Goal: Navigation & Orientation: Find specific page/section

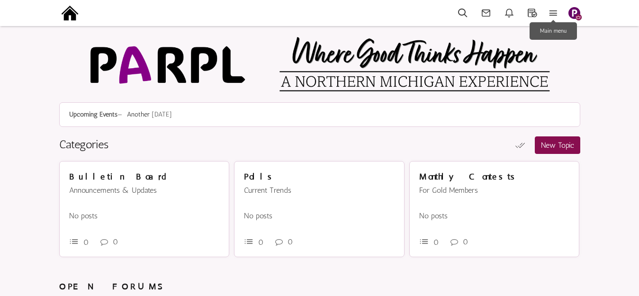
click at [551, 11] on icon at bounding box center [553, 13] width 21 height 11
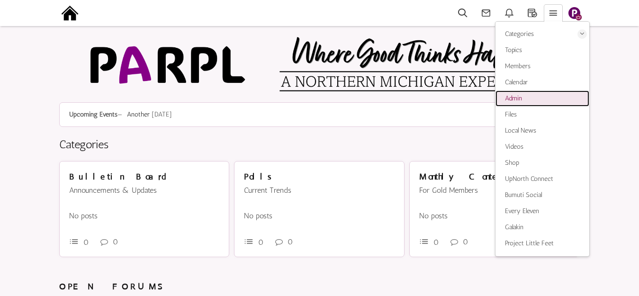
click at [523, 96] on link "Admin" at bounding box center [542, 98] width 94 height 16
click at [68, 9] on img at bounding box center [69, 12] width 21 height 21
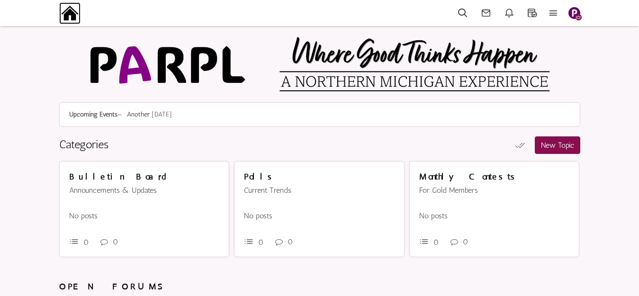
click at [72, 12] on img at bounding box center [69, 12] width 21 height 21
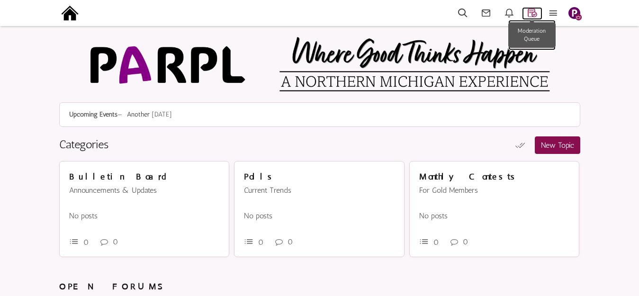
click at [533, 11] on icon at bounding box center [532, 13] width 20 height 11
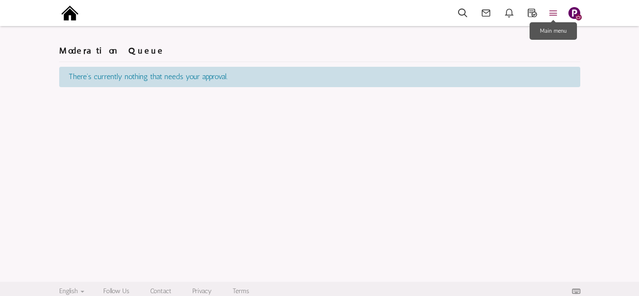
click at [551, 14] on icon at bounding box center [553, 13] width 21 height 11
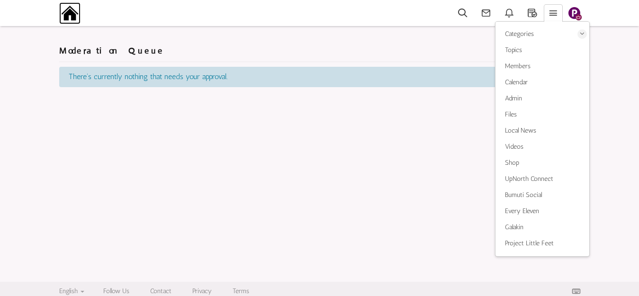
click at [70, 16] on img at bounding box center [69, 12] width 21 height 21
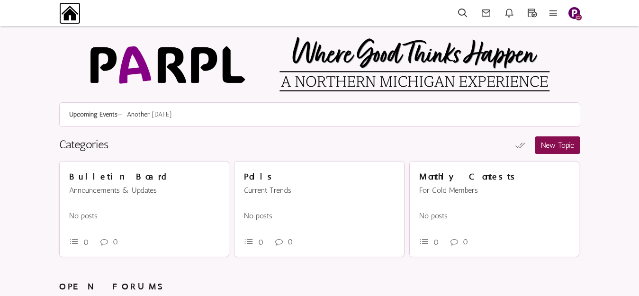
click at [68, 14] on img at bounding box center [69, 12] width 21 height 21
click at [554, 16] on icon at bounding box center [553, 13] width 21 height 11
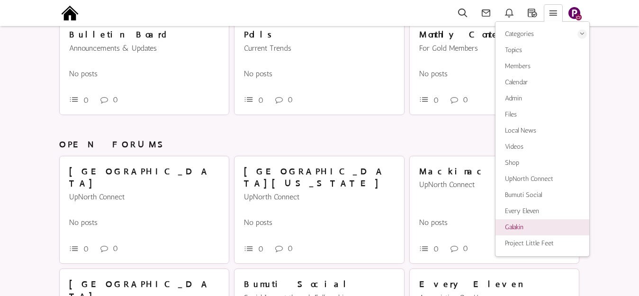
scroll to position [189, 0]
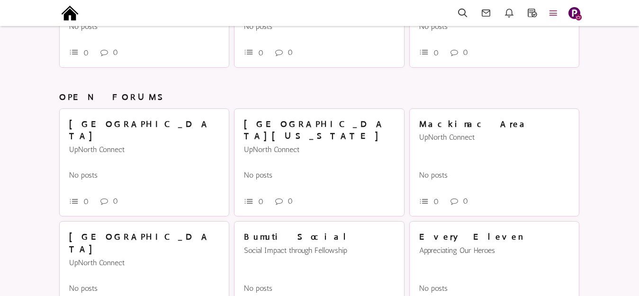
click at [552, 15] on icon at bounding box center [553, 13] width 21 height 11
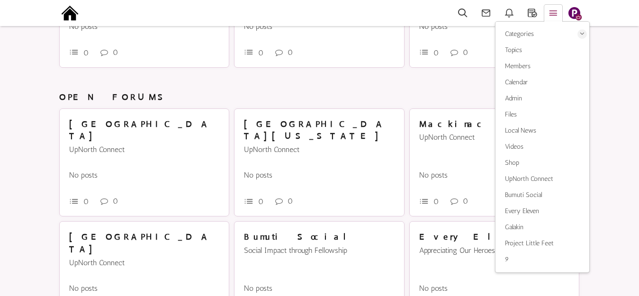
scroll to position [189, 0]
click at [516, 258] on link "9" at bounding box center [542, 260] width 94 height 16
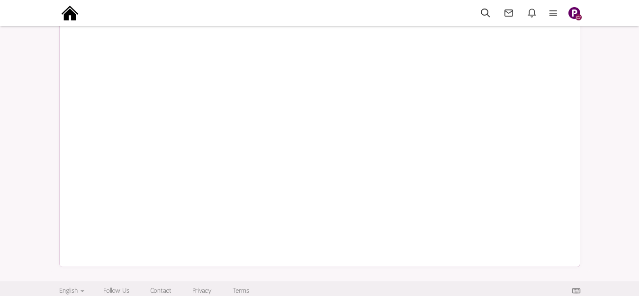
scroll to position [386, 0]
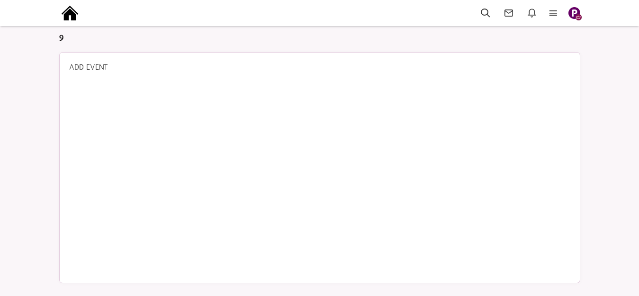
scroll to position [5, 0]
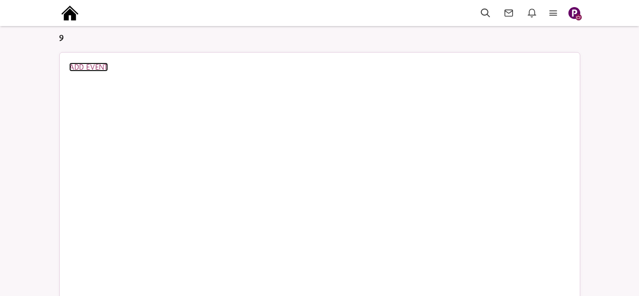
click at [94, 69] on link "ADD EVENT" at bounding box center [88, 67] width 39 height 9
click at [555, 13] on icon at bounding box center [553, 13] width 21 height 11
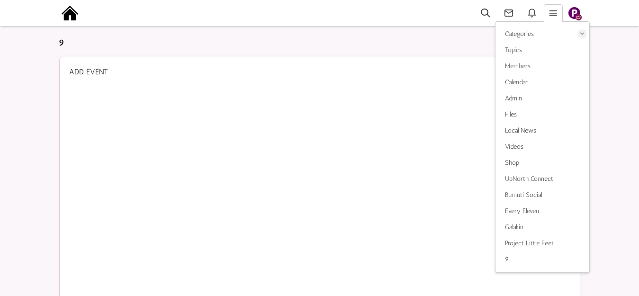
click at [452, 71] on div "ADD EVENT" at bounding box center [319, 72] width 501 height 11
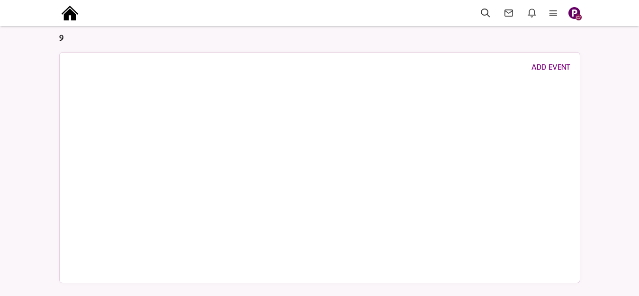
scroll to position [5, 0]
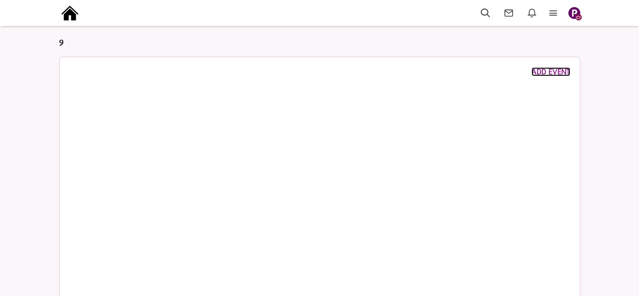
click at [539, 72] on link "ADD EVENT" at bounding box center [550, 71] width 39 height 9
click at [554, 13] on icon at bounding box center [553, 13] width 21 height 11
click at [555, 11] on icon at bounding box center [553, 13] width 21 height 11
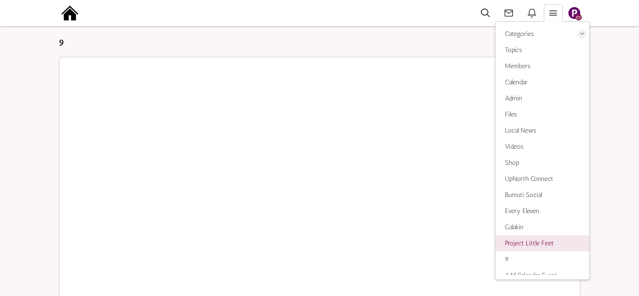
scroll to position [9, 0]
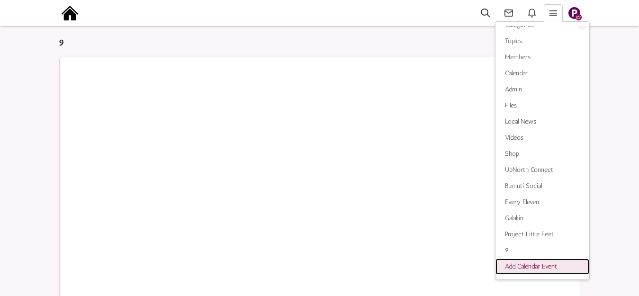
click at [534, 264] on span "Add Calendar Event" at bounding box center [531, 266] width 52 height 8
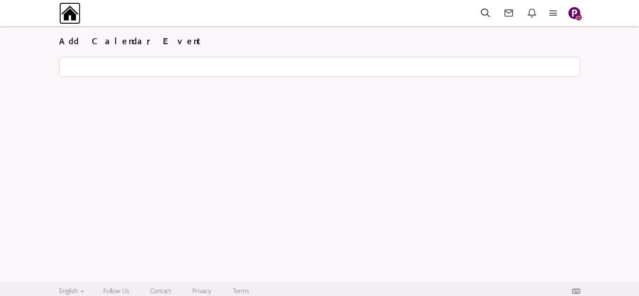
click at [65, 18] on img at bounding box center [69, 12] width 21 height 21
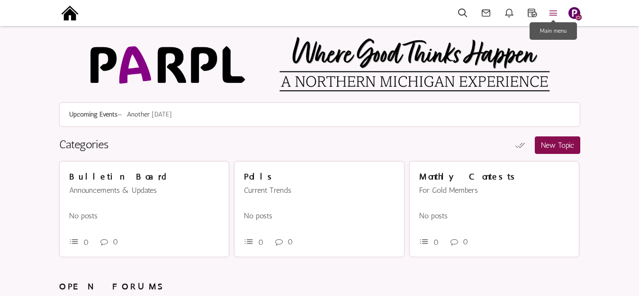
click at [553, 10] on icon at bounding box center [553, 13] width 21 height 11
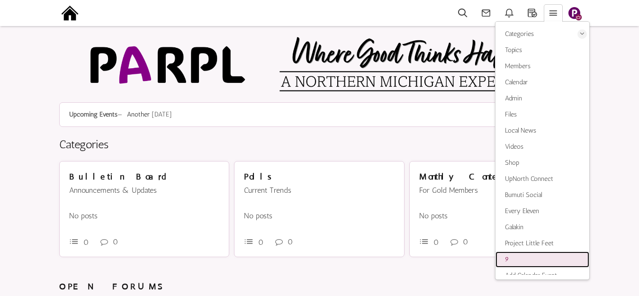
click at [512, 257] on link "9" at bounding box center [542, 260] width 94 height 16
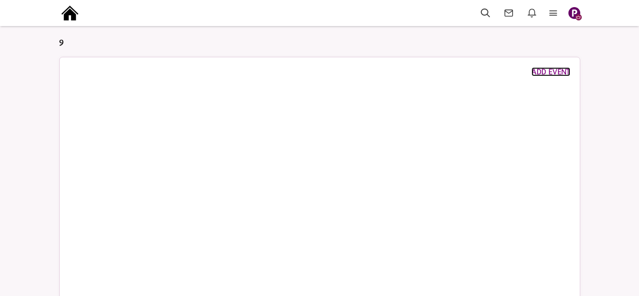
click at [547, 70] on link "ADD EVENT" at bounding box center [550, 71] width 39 height 9
click at [543, 72] on link "ADD EVENT" at bounding box center [550, 71] width 39 height 9
click at [552, 12] on icon at bounding box center [553, 13] width 21 height 11
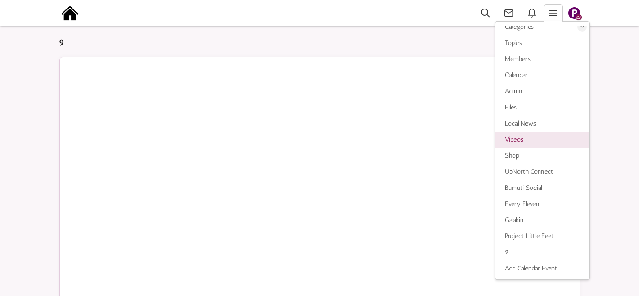
scroll to position [9, 0]
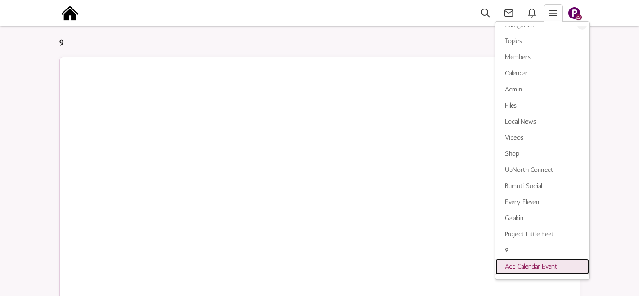
click at [522, 268] on span "Add Calendar Event" at bounding box center [531, 266] width 52 height 8
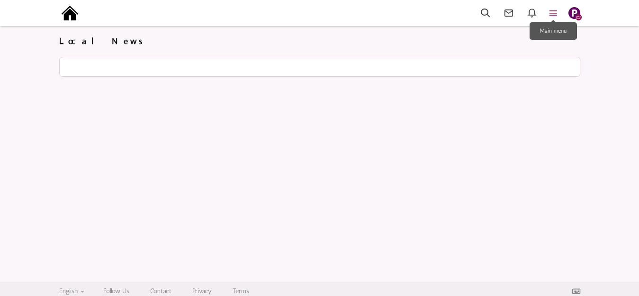
click at [556, 10] on icon at bounding box center [553, 13] width 21 height 11
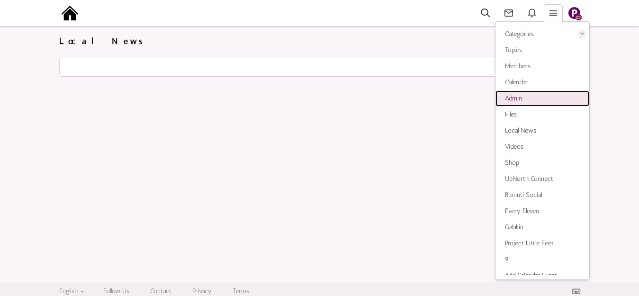
click at [520, 98] on span "Admin" at bounding box center [513, 98] width 17 height 8
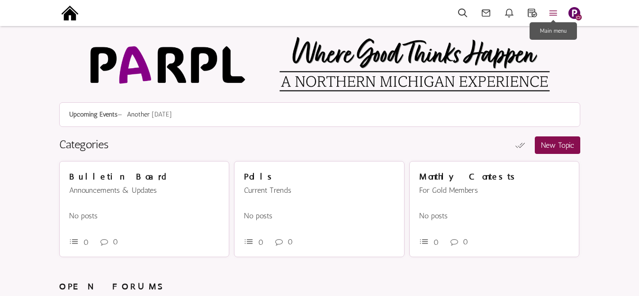
click at [553, 12] on icon at bounding box center [553, 13] width 21 height 11
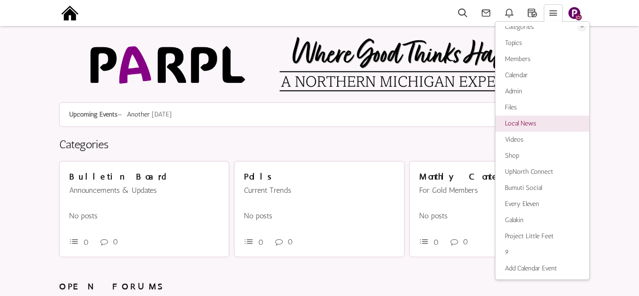
scroll to position [9, 0]
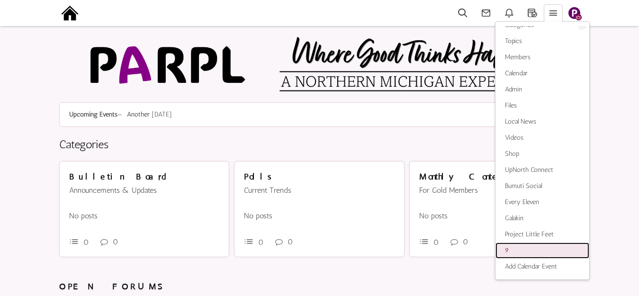
click at [520, 249] on link "9" at bounding box center [542, 251] width 94 height 16
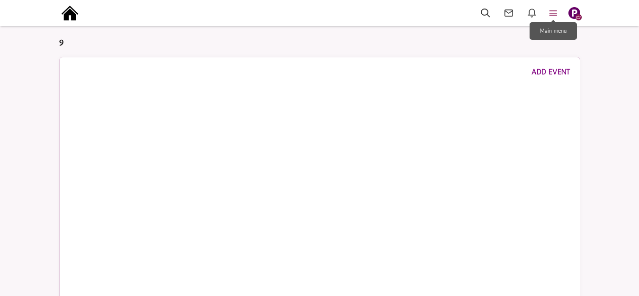
click at [553, 15] on icon at bounding box center [553, 13] width 21 height 11
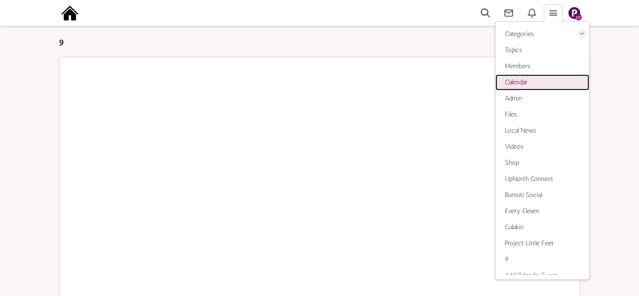
click at [520, 81] on span "Calendar" at bounding box center [516, 82] width 23 height 8
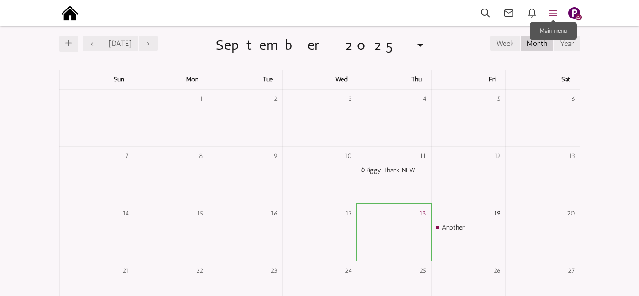
click at [556, 12] on icon at bounding box center [553, 13] width 21 height 11
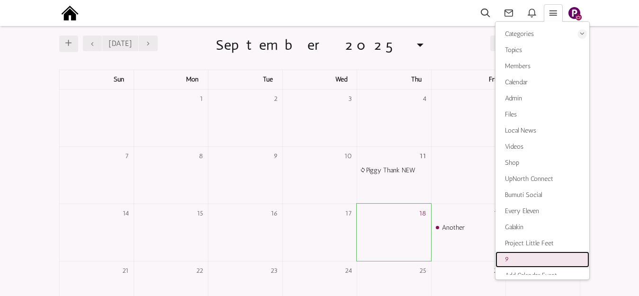
click at [508, 258] on span "9" at bounding box center [507, 259] width 4 height 8
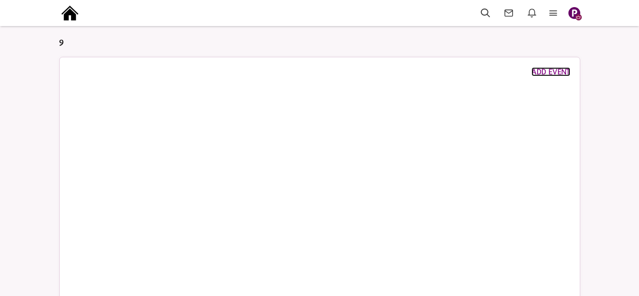
click at [557, 70] on link "ADD EVENT" at bounding box center [550, 71] width 39 height 9
click at [553, 9] on icon at bounding box center [553, 13] width 21 height 11
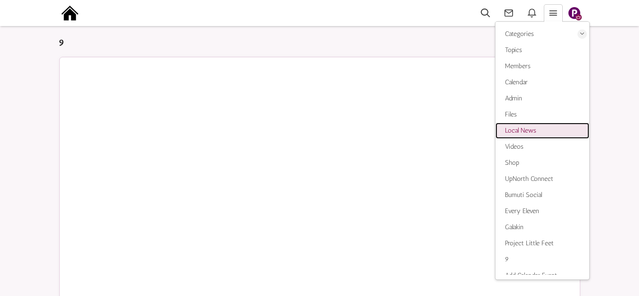
click at [521, 129] on span "Local News" at bounding box center [520, 130] width 31 height 8
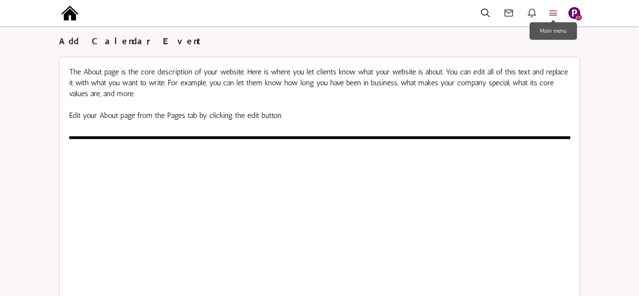
click at [553, 12] on icon at bounding box center [553, 13] width 21 height 11
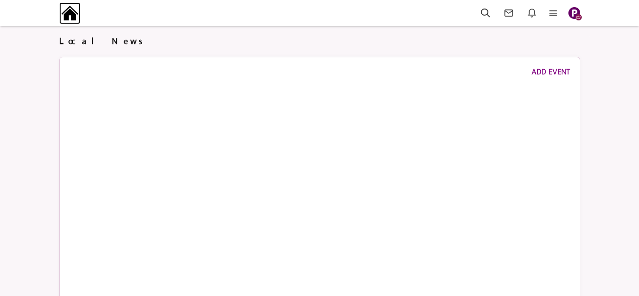
click at [69, 15] on img at bounding box center [69, 12] width 21 height 21
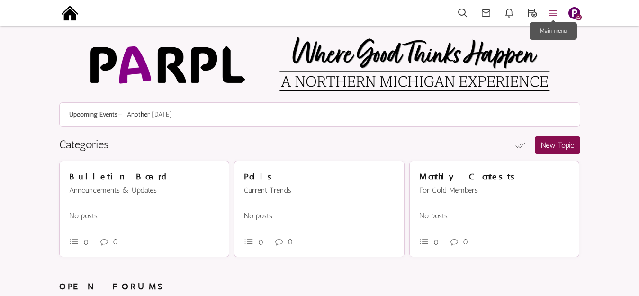
click at [555, 12] on icon at bounding box center [553, 13] width 21 height 11
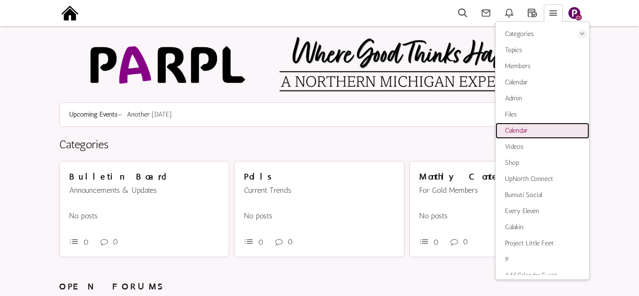
click at [519, 130] on span "Calendar" at bounding box center [516, 130] width 23 height 8
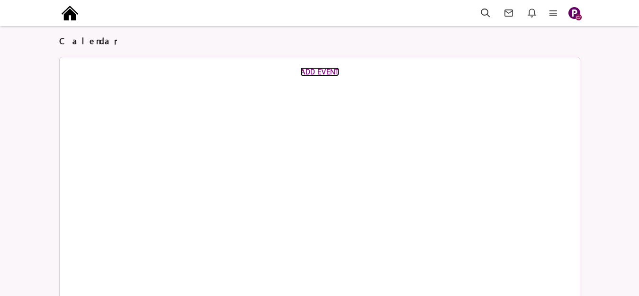
click at [327, 71] on span "ADD EVENT" at bounding box center [319, 71] width 39 height 9
click at [75, 12] on img at bounding box center [69, 12] width 21 height 21
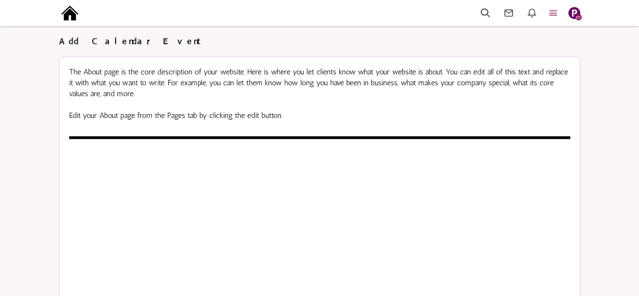
click at [558, 13] on icon at bounding box center [553, 13] width 21 height 11
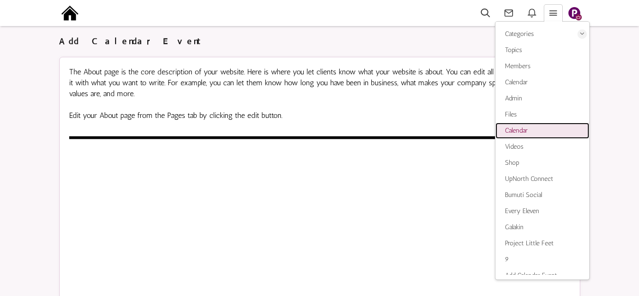
click at [527, 129] on span "Calendar" at bounding box center [516, 130] width 23 height 8
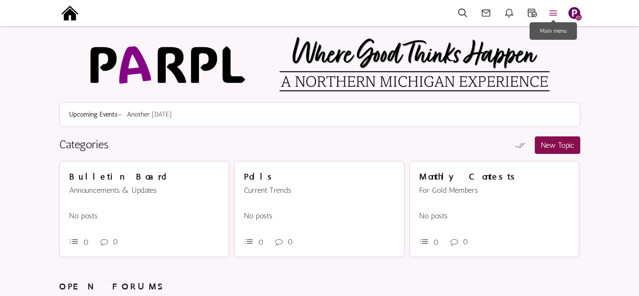
click at [554, 15] on icon at bounding box center [553, 13] width 21 height 11
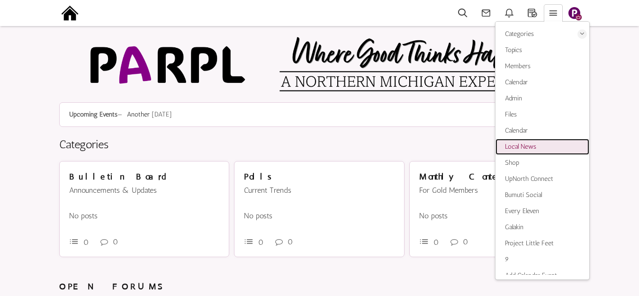
click at [521, 145] on span "Local News" at bounding box center [520, 147] width 31 height 8
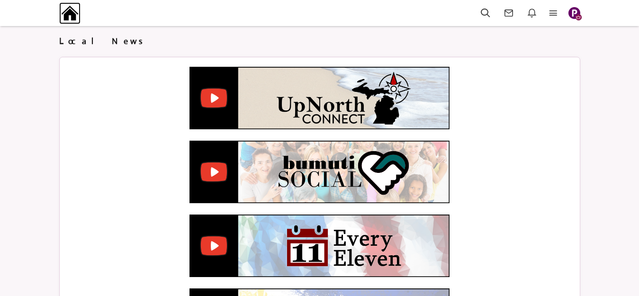
click at [69, 11] on img at bounding box center [69, 12] width 21 height 21
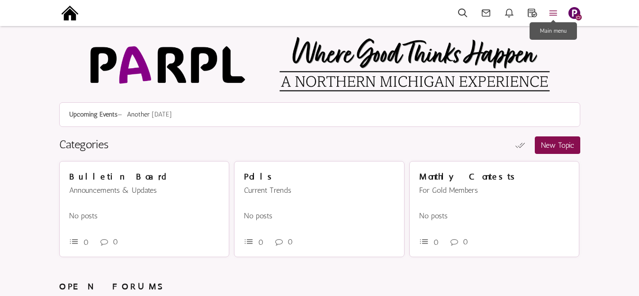
click at [554, 12] on icon at bounding box center [553, 13] width 21 height 11
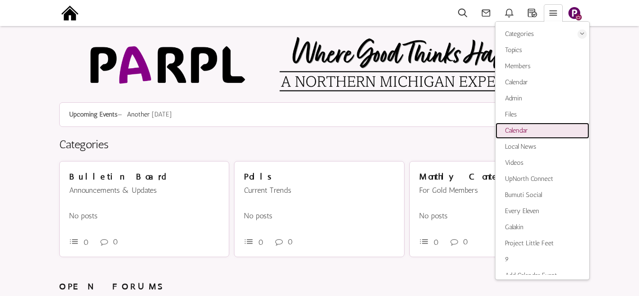
click at [520, 130] on span "Calendar" at bounding box center [516, 130] width 23 height 8
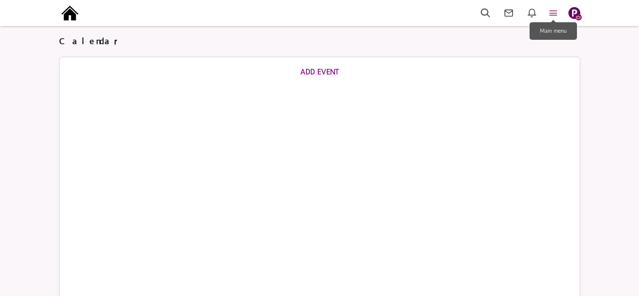
click at [552, 12] on icon at bounding box center [553, 13] width 21 height 11
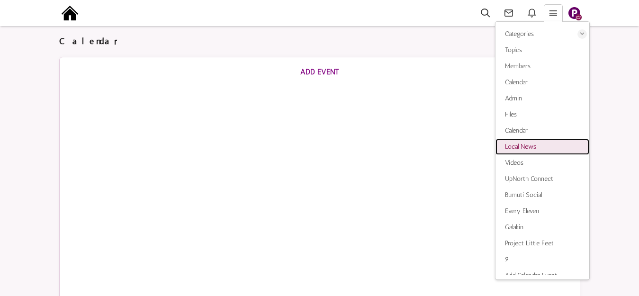
click at [520, 146] on span "Local News" at bounding box center [520, 147] width 31 height 8
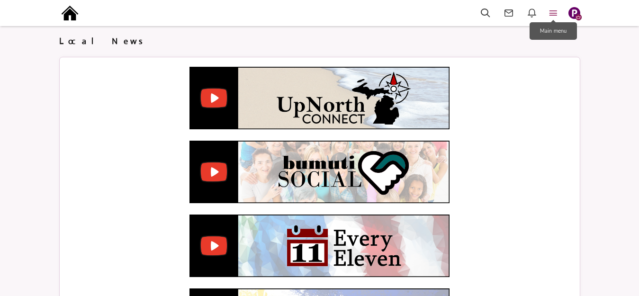
click at [552, 12] on icon at bounding box center [553, 13] width 21 height 11
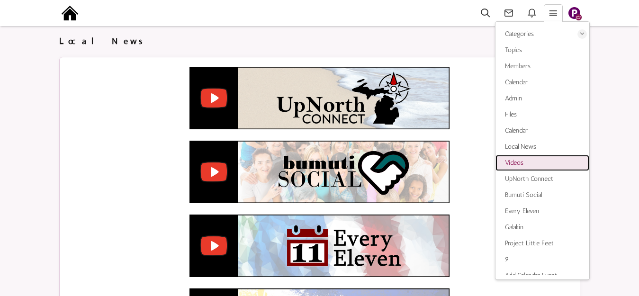
click at [518, 163] on span "Videos" at bounding box center [514, 163] width 18 height 8
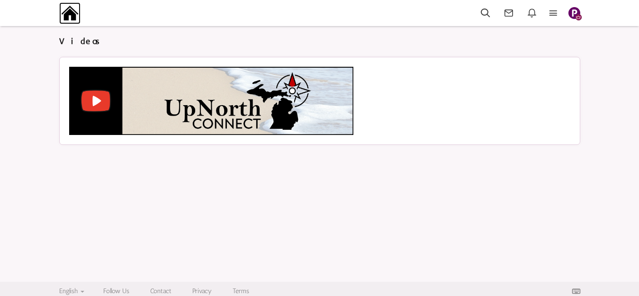
click at [66, 12] on img at bounding box center [69, 12] width 21 height 21
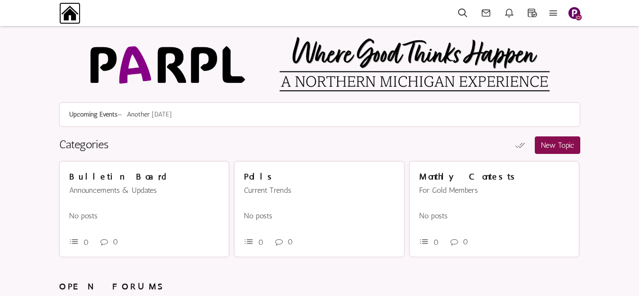
click at [73, 9] on img at bounding box center [69, 12] width 21 height 21
click at [551, 11] on icon at bounding box center [553, 13] width 21 height 11
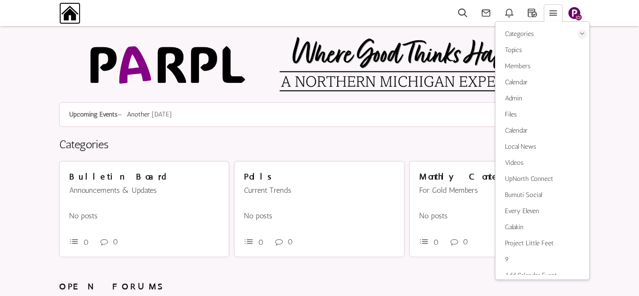
click at [70, 11] on img at bounding box center [69, 12] width 21 height 21
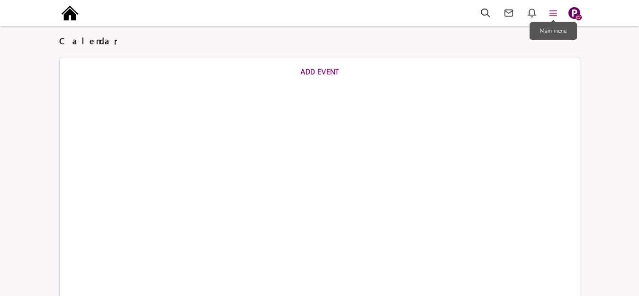
click at [552, 13] on icon at bounding box center [553, 13] width 21 height 11
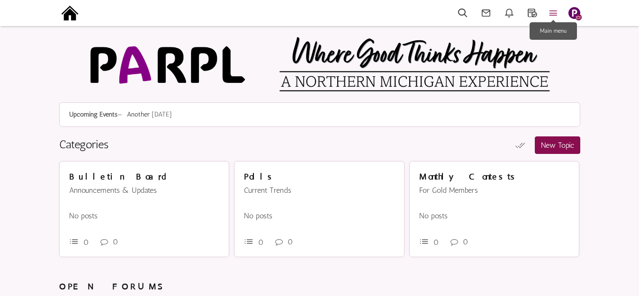
click at [558, 15] on icon at bounding box center [553, 13] width 21 height 11
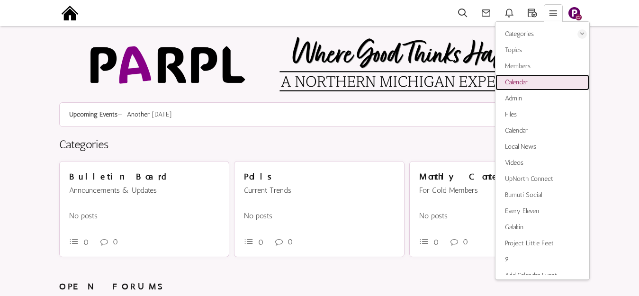
click at [518, 81] on span "Calendar" at bounding box center [516, 82] width 23 height 8
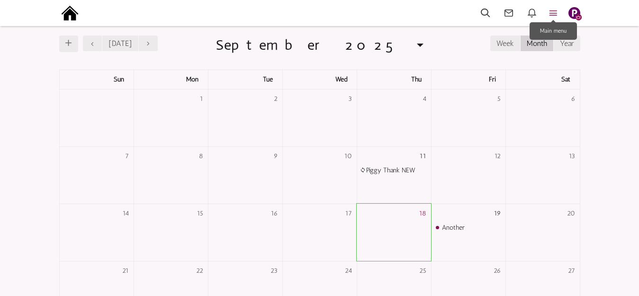
click at [551, 10] on icon at bounding box center [553, 13] width 21 height 11
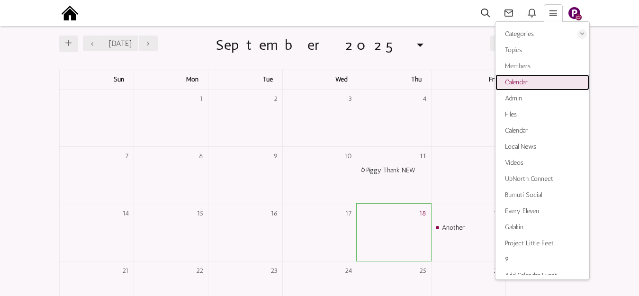
click at [520, 82] on span "Calendar" at bounding box center [516, 82] width 23 height 8
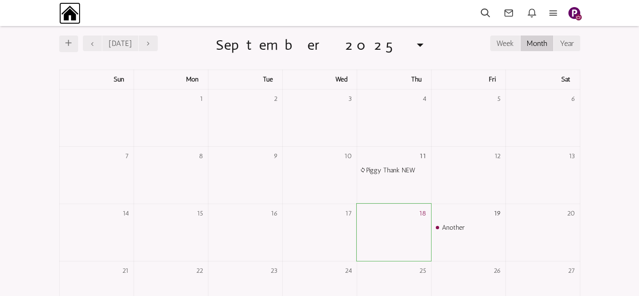
click at [74, 13] on img at bounding box center [69, 12] width 21 height 21
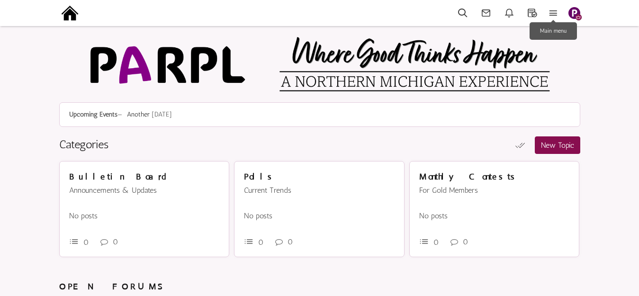
click at [551, 14] on icon at bounding box center [553, 13] width 21 height 11
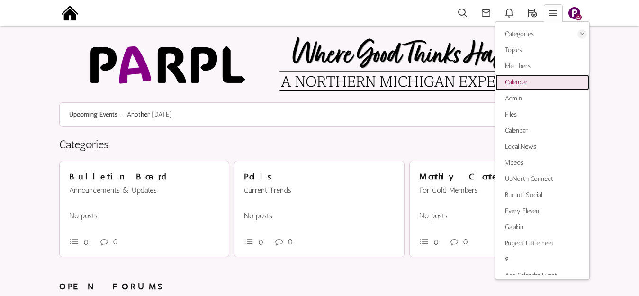
click at [521, 80] on span "Calendar" at bounding box center [516, 82] width 23 height 8
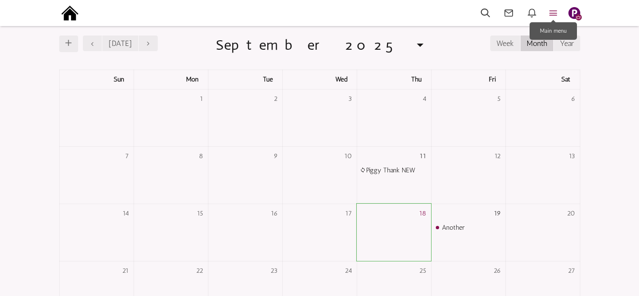
click at [554, 13] on icon at bounding box center [553, 13] width 21 height 11
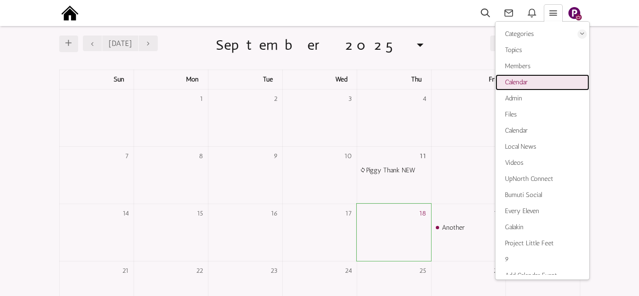
click at [523, 79] on span "Calendar" at bounding box center [516, 82] width 23 height 8
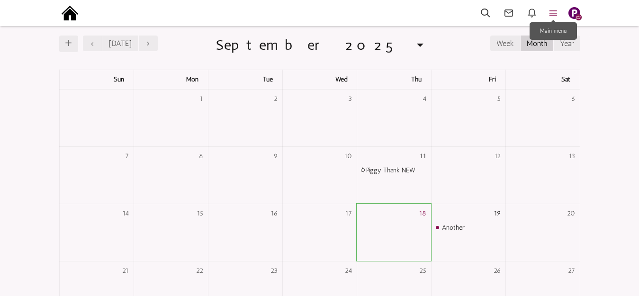
click at [555, 14] on icon at bounding box center [553, 13] width 21 height 11
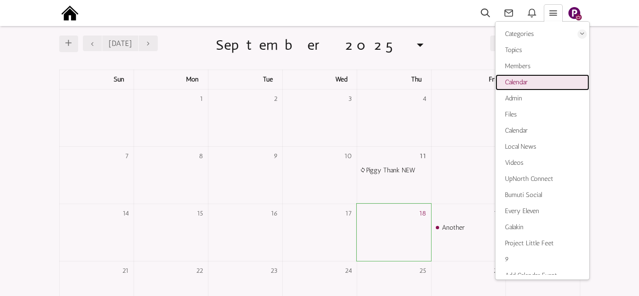
click at [522, 83] on span "Calendar" at bounding box center [516, 82] width 23 height 8
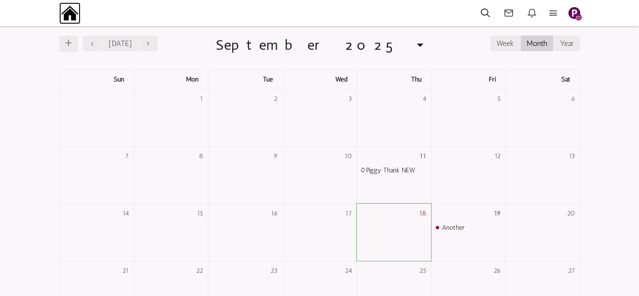
click at [69, 15] on img at bounding box center [69, 12] width 21 height 21
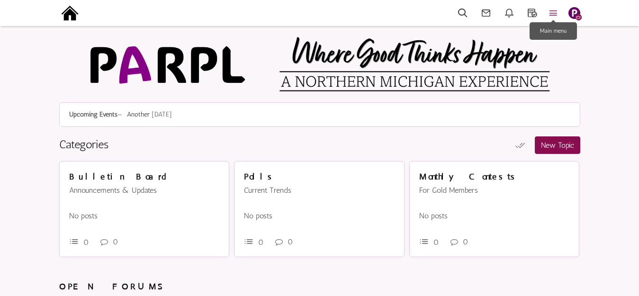
click at [553, 12] on icon at bounding box center [553, 13] width 21 height 11
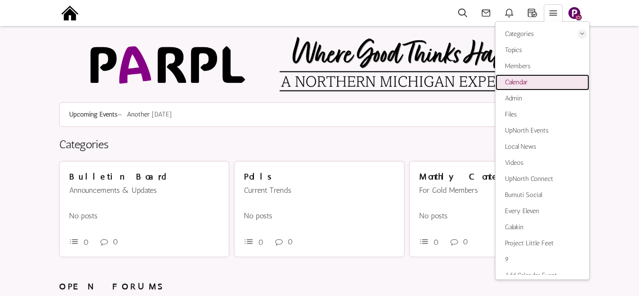
click at [520, 82] on span "Calendar" at bounding box center [516, 82] width 23 height 8
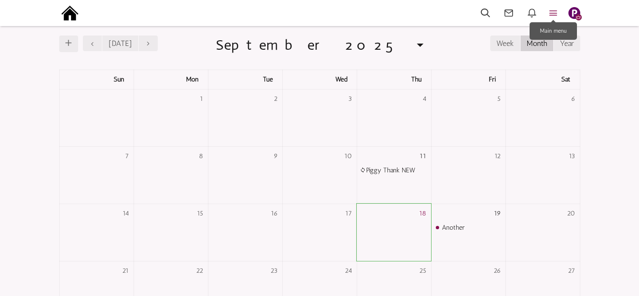
click at [556, 14] on icon at bounding box center [553, 13] width 21 height 11
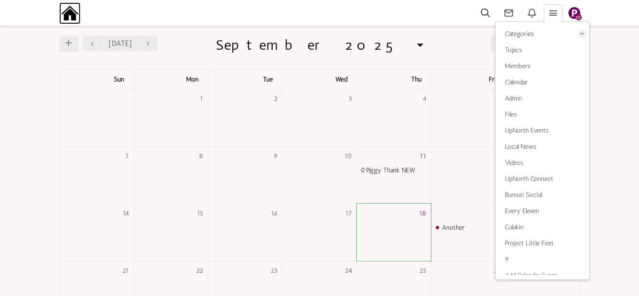
click at [73, 15] on img at bounding box center [69, 12] width 21 height 21
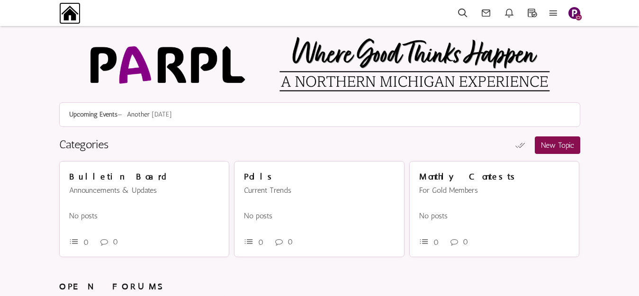
click at [67, 13] on img at bounding box center [69, 12] width 21 height 21
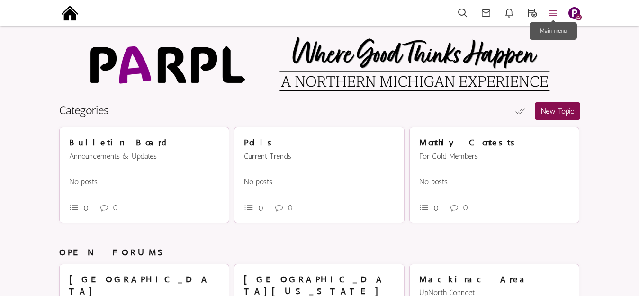
click at [557, 8] on icon at bounding box center [553, 13] width 21 height 11
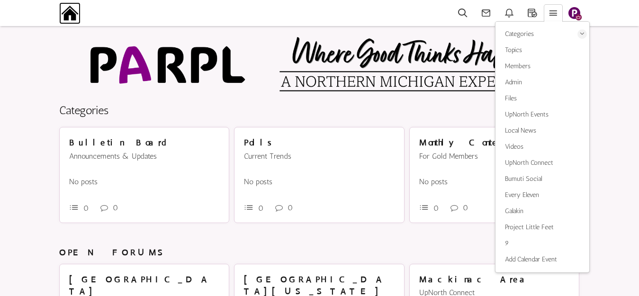
click at [70, 15] on img at bounding box center [69, 12] width 21 height 21
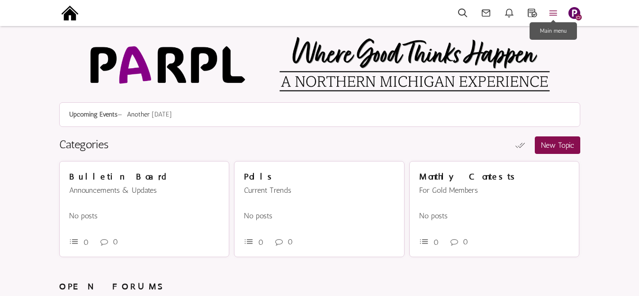
click at [555, 13] on icon at bounding box center [553, 13] width 21 height 11
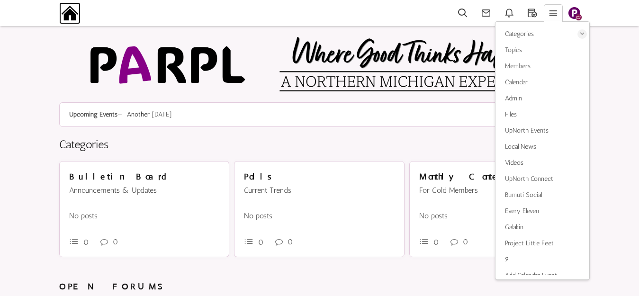
click at [72, 15] on img at bounding box center [69, 12] width 21 height 21
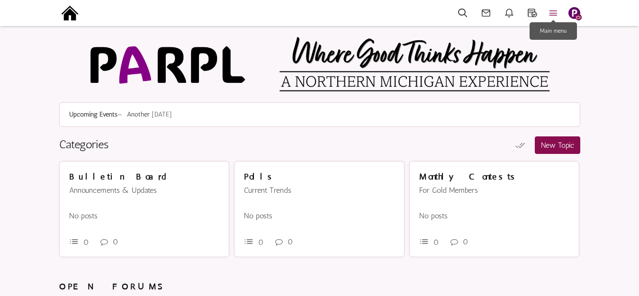
click at [551, 12] on icon at bounding box center [553, 13] width 21 height 11
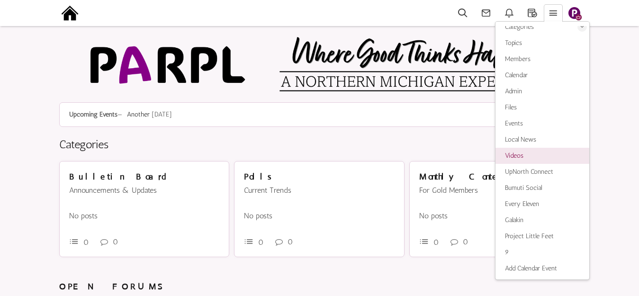
scroll to position [9, 0]
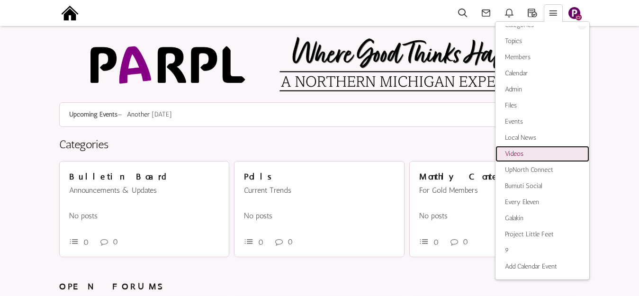
click at [519, 155] on span "Videos" at bounding box center [514, 154] width 18 height 8
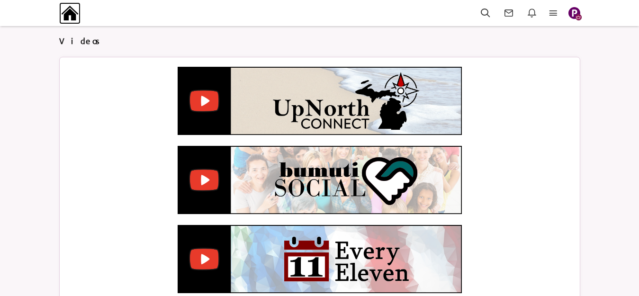
click at [72, 14] on img at bounding box center [69, 12] width 21 height 21
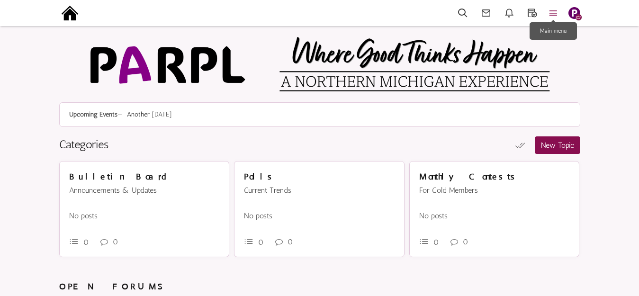
click at [554, 13] on icon at bounding box center [553, 13] width 21 height 11
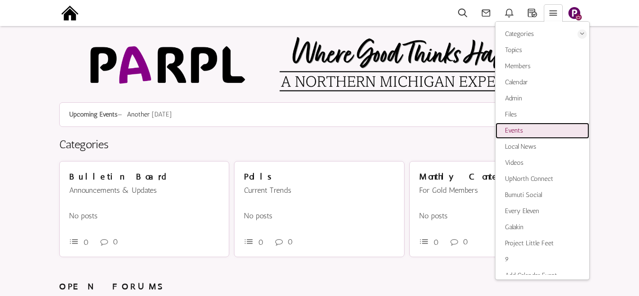
click at [516, 133] on span "Events" at bounding box center [514, 130] width 18 height 8
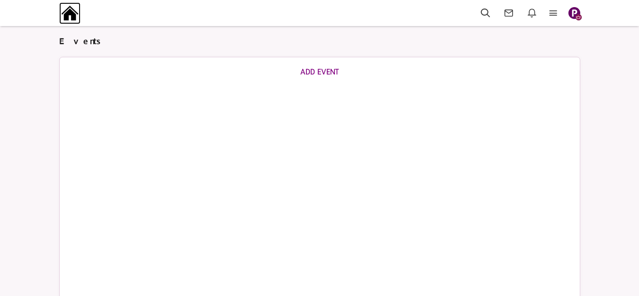
click at [70, 14] on img at bounding box center [69, 12] width 21 height 21
